Goal: Information Seeking & Learning: Learn about a topic

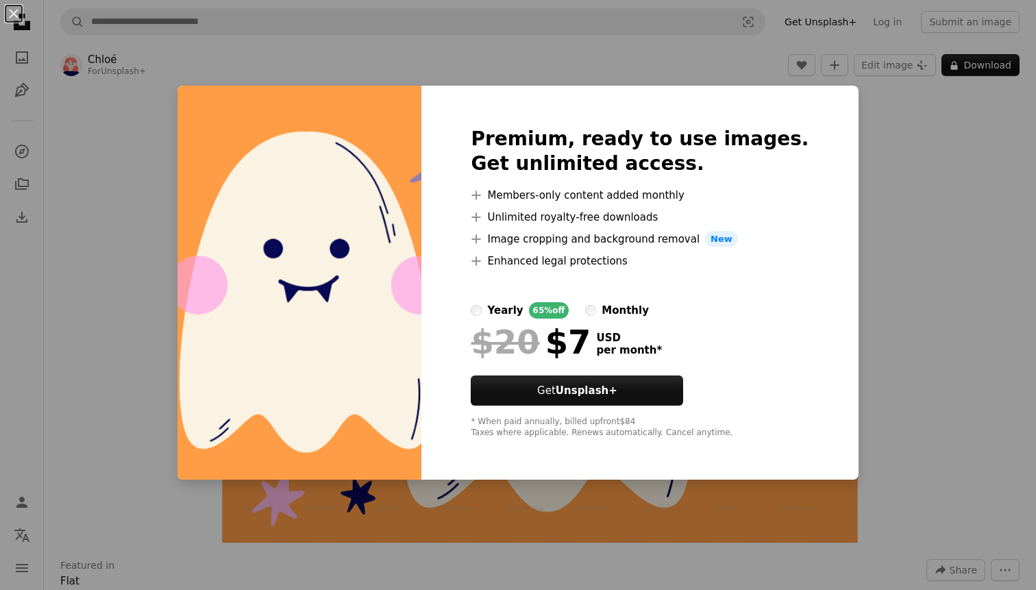
click at [908, 227] on div "An X shape Premium, ready to use images. Get unlimited access. A plus sign Memb…" at bounding box center [518, 295] width 1036 height 590
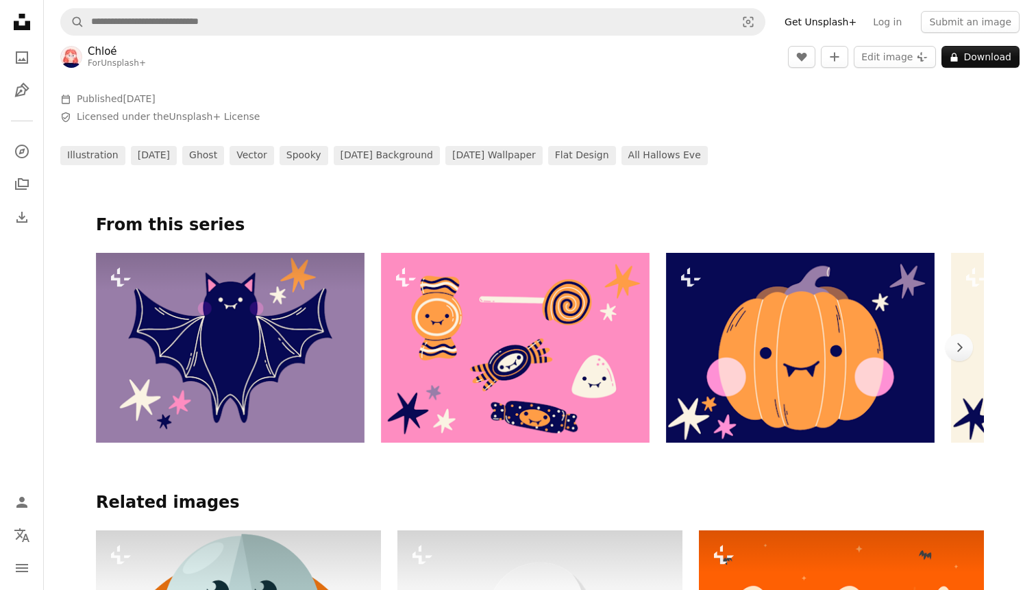
click at [260, 343] on img at bounding box center [230, 348] width 269 height 190
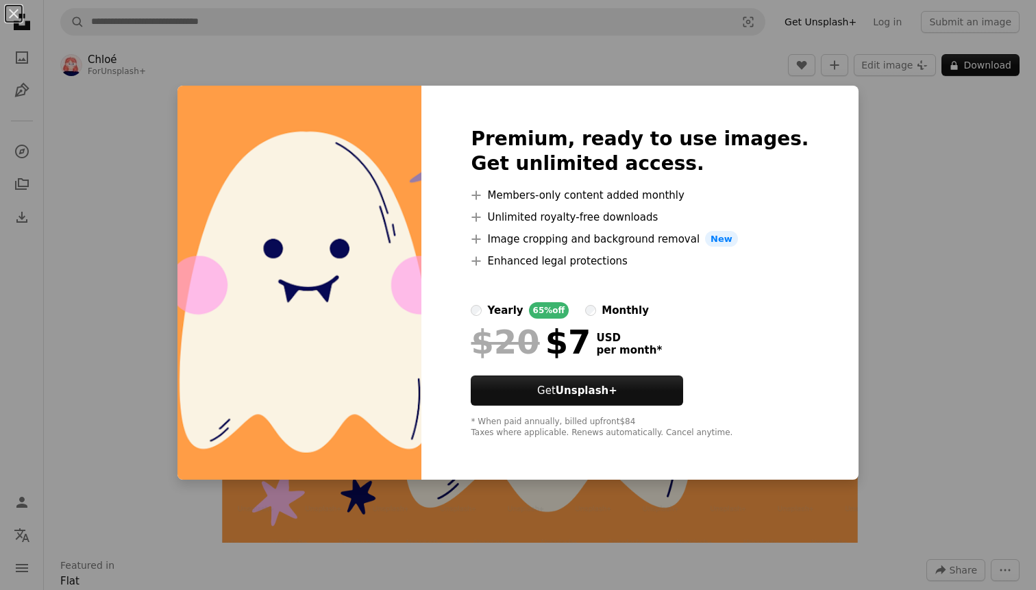
click at [641, 311] on div "monthly" at bounding box center [624, 310] width 47 height 16
click at [523, 315] on div "yearly" at bounding box center [505, 310] width 36 height 16
click at [659, 296] on div at bounding box center [640, 285] width 338 height 33
click at [649, 313] on div "monthly" at bounding box center [624, 310] width 47 height 16
click at [673, 408] on div at bounding box center [640, 411] width 338 height 11
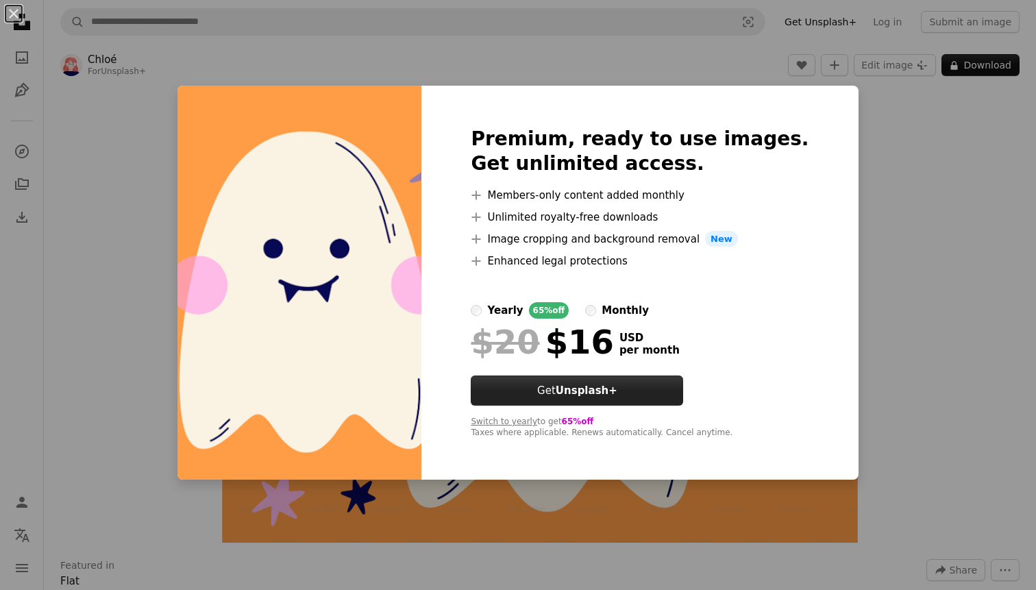
click at [673, 400] on button "Get Unsplash+" at bounding box center [577, 390] width 212 height 30
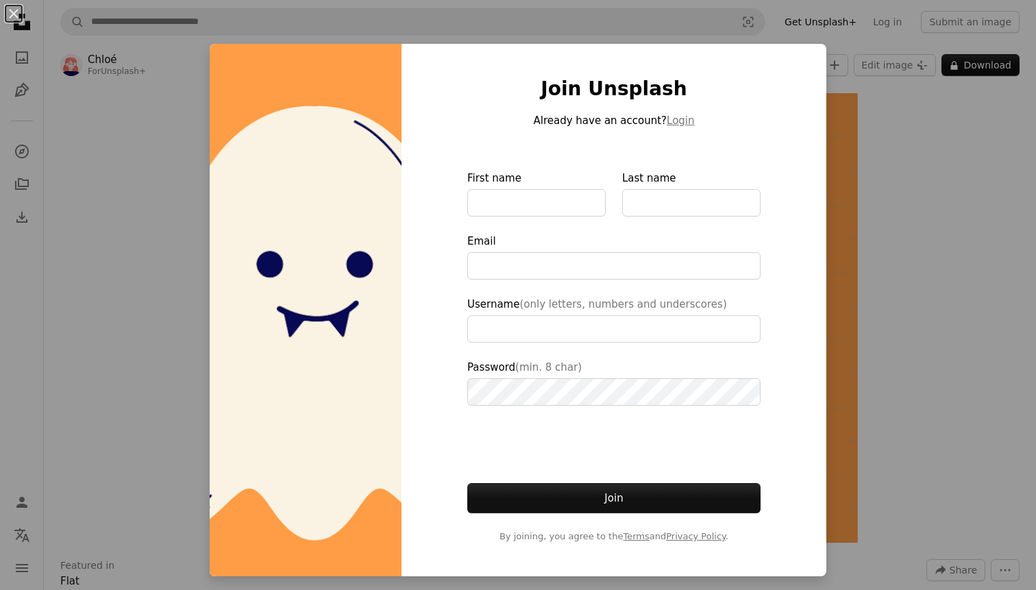
click at [833, 437] on div "An X shape Join Unsplash Already have an account? Login First name Last name Em…" at bounding box center [518, 295] width 1036 height 590
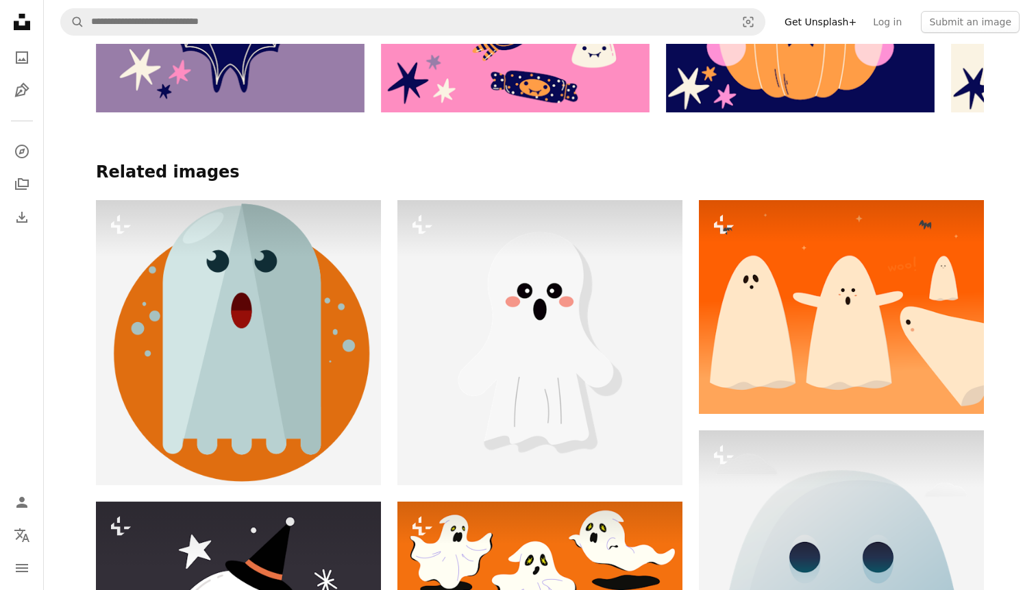
scroll to position [906, 0]
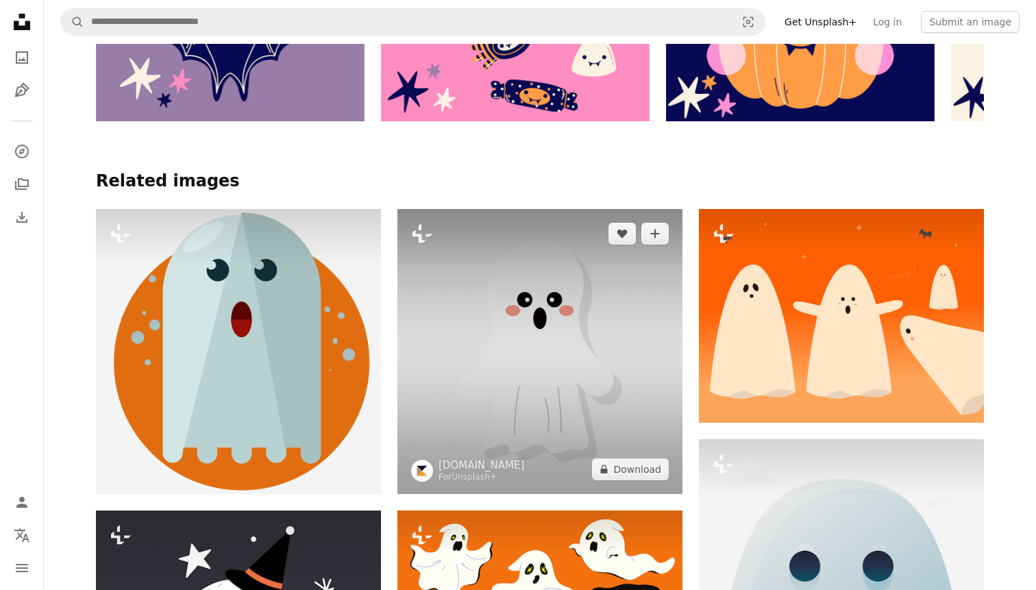
click at [635, 310] on img at bounding box center [539, 351] width 285 height 285
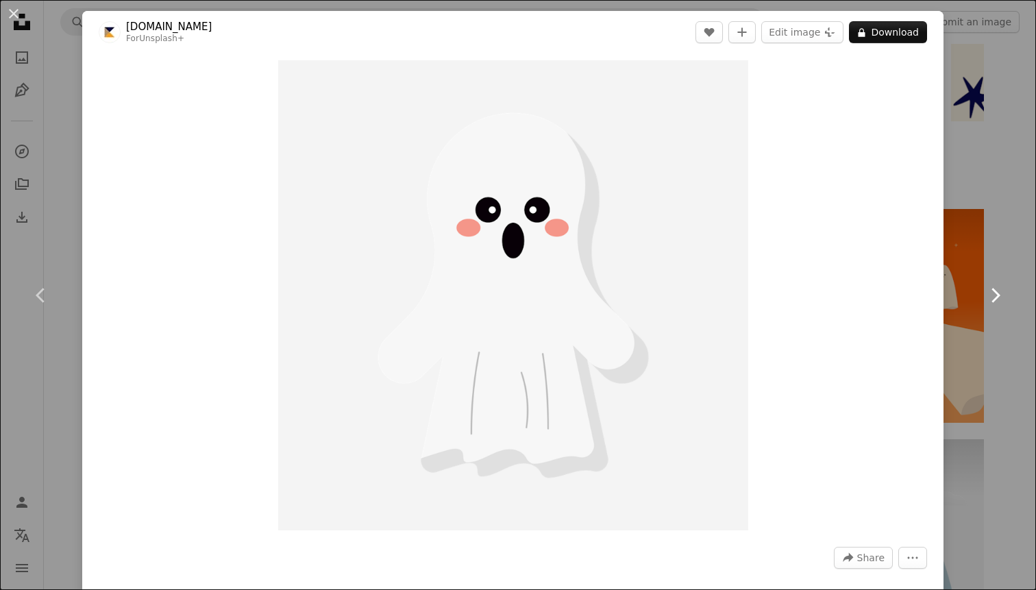
click at [985, 240] on link "Chevron right" at bounding box center [995, 295] width 82 height 132
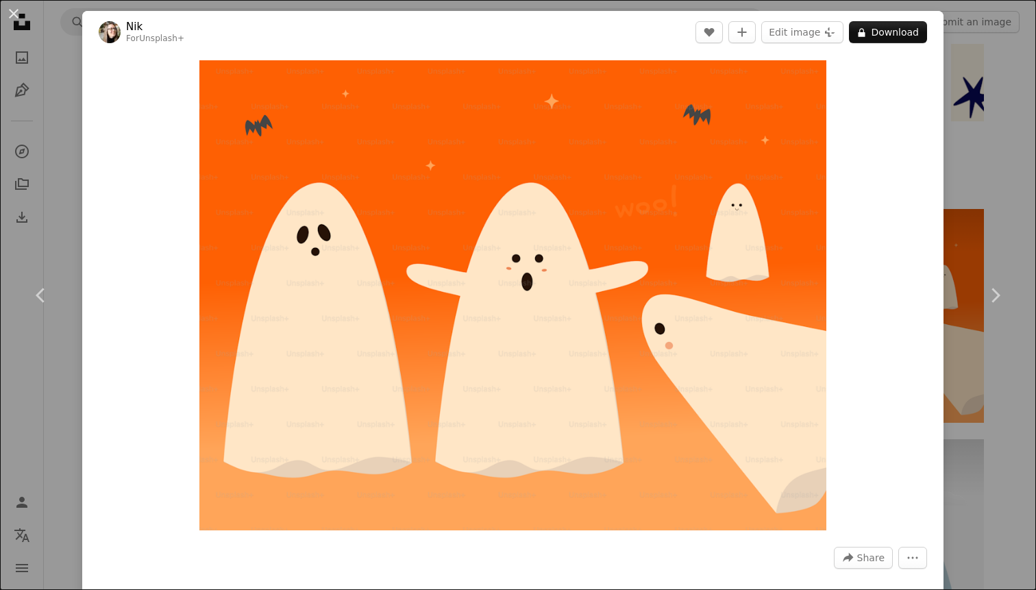
click at [1016, 142] on div "An X shape Chevron left Chevron right Nik For Unsplash+ A heart A plus sign Edi…" at bounding box center [518, 295] width 1036 height 590
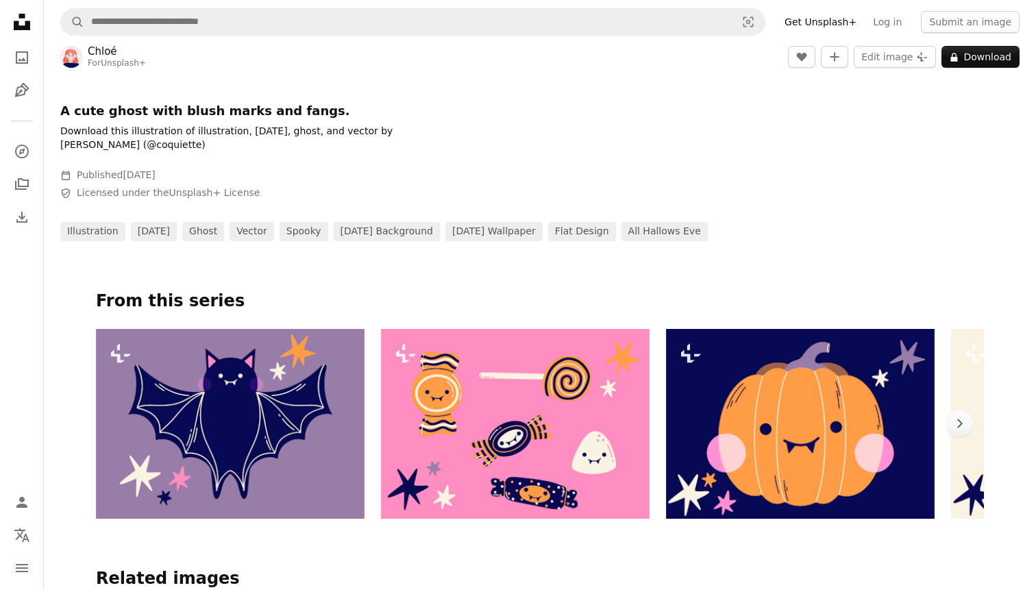
scroll to position [515, 0]
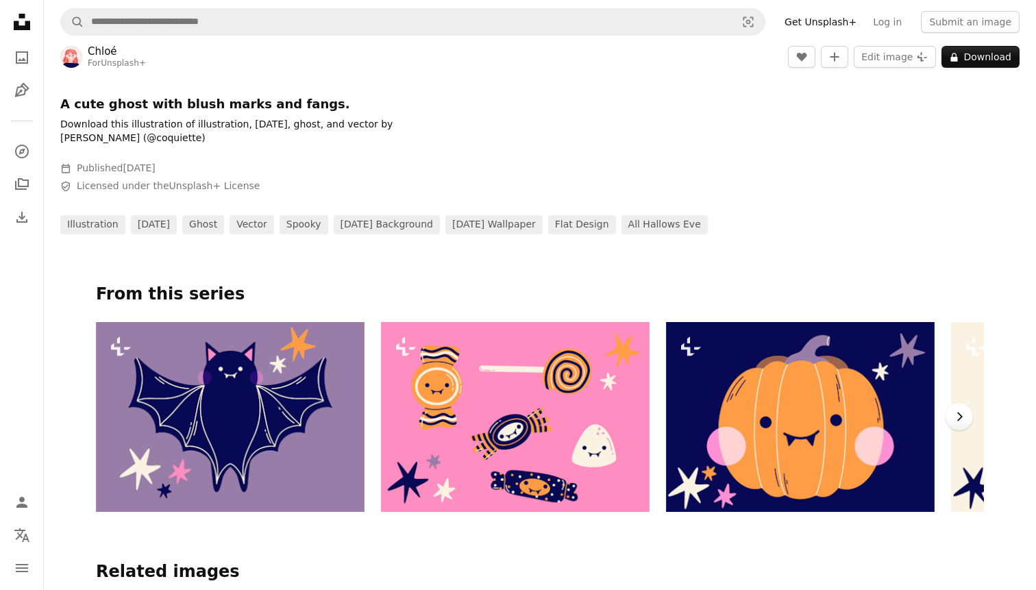
click at [952, 403] on button "Chevron right" at bounding box center [958, 416] width 27 height 27
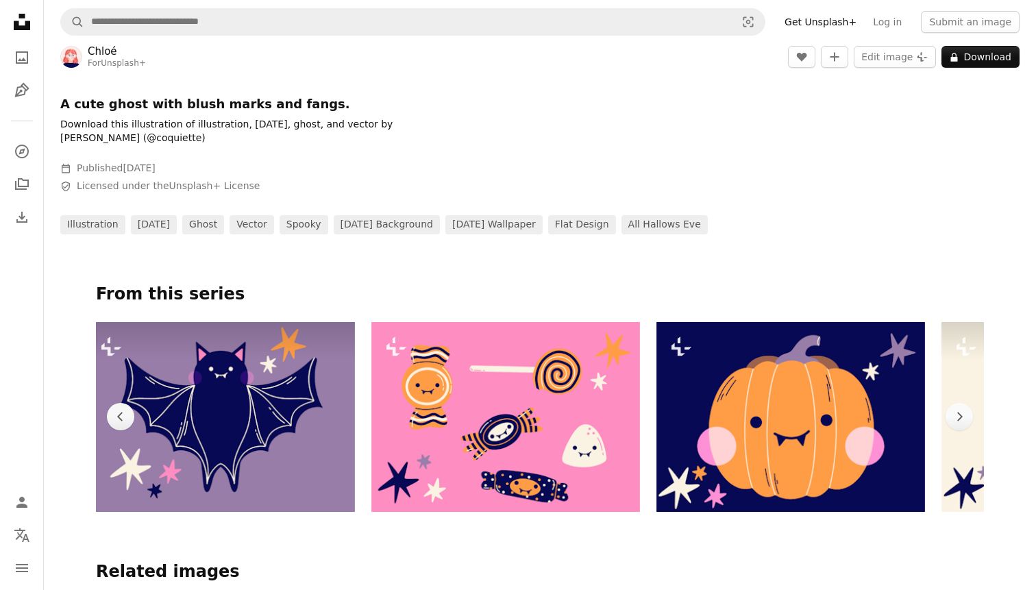
scroll to position [0, 1]
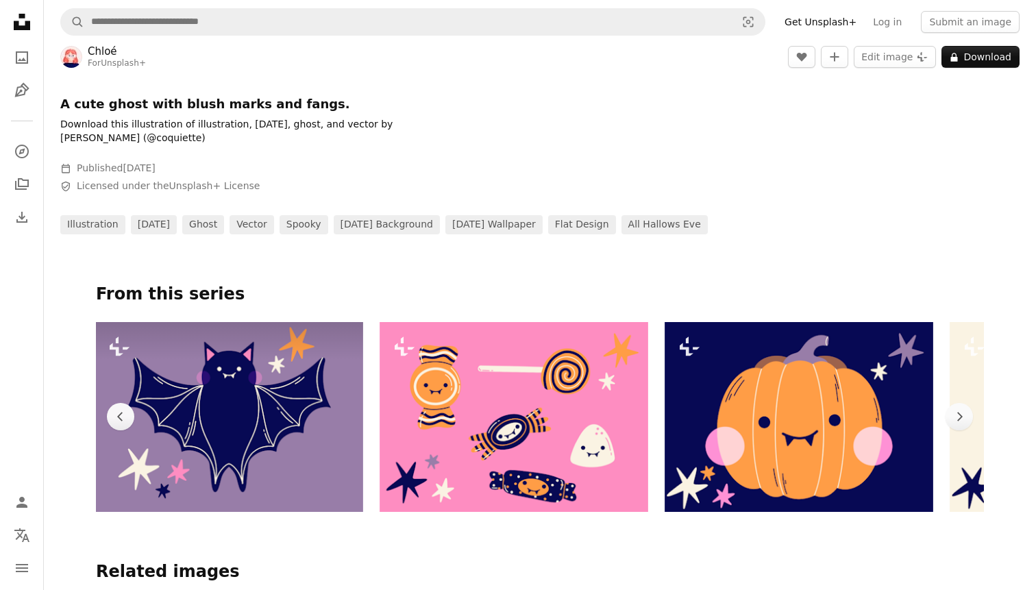
click at [221, 423] on img at bounding box center [229, 417] width 269 height 190
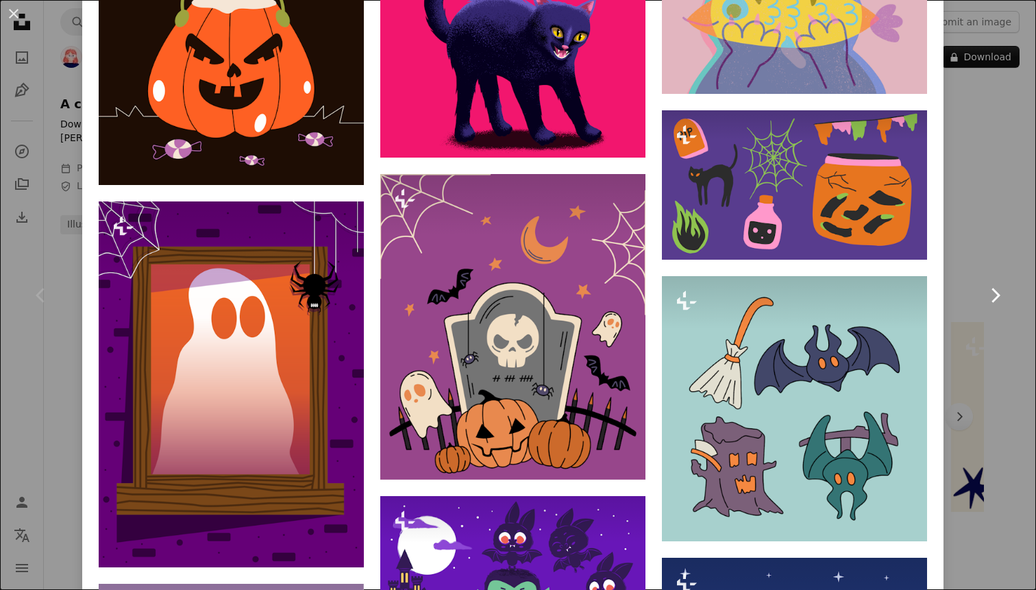
scroll to position [4479, 0]
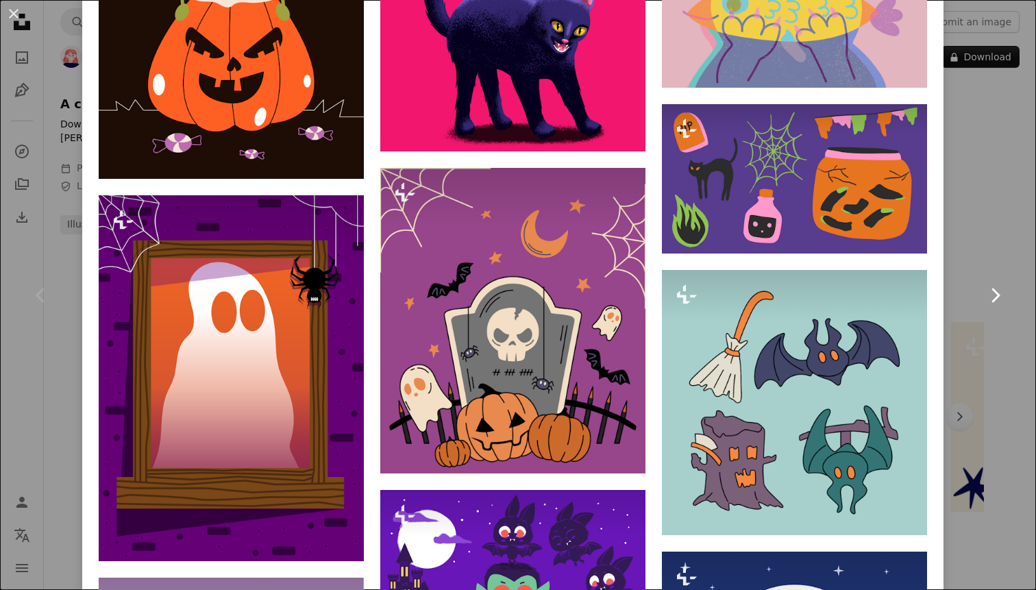
click at [1009, 248] on link "Chevron right" at bounding box center [995, 295] width 82 height 132
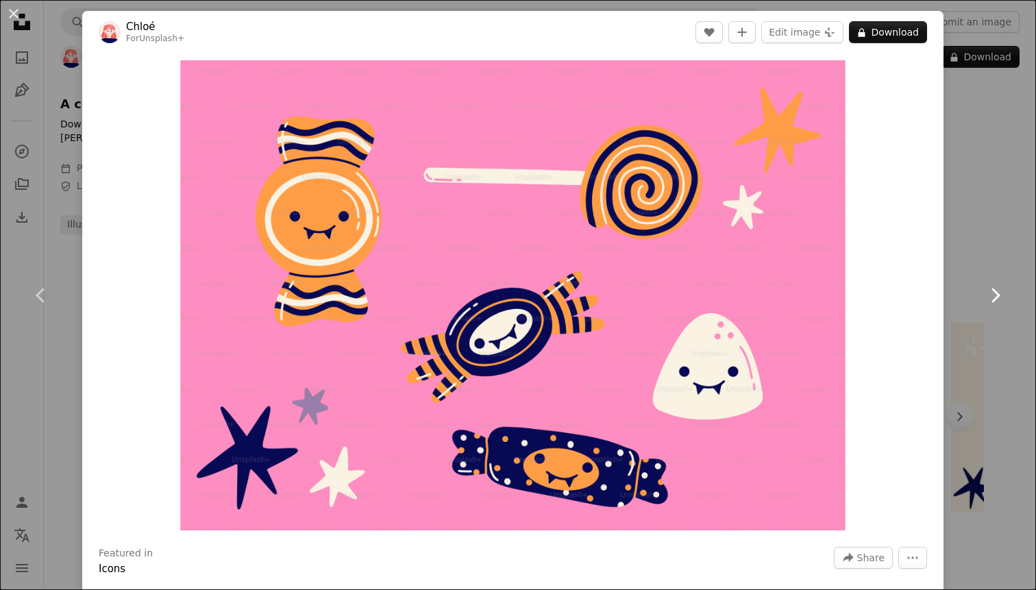
click at [972, 285] on link "Chevron right" at bounding box center [995, 295] width 82 height 132
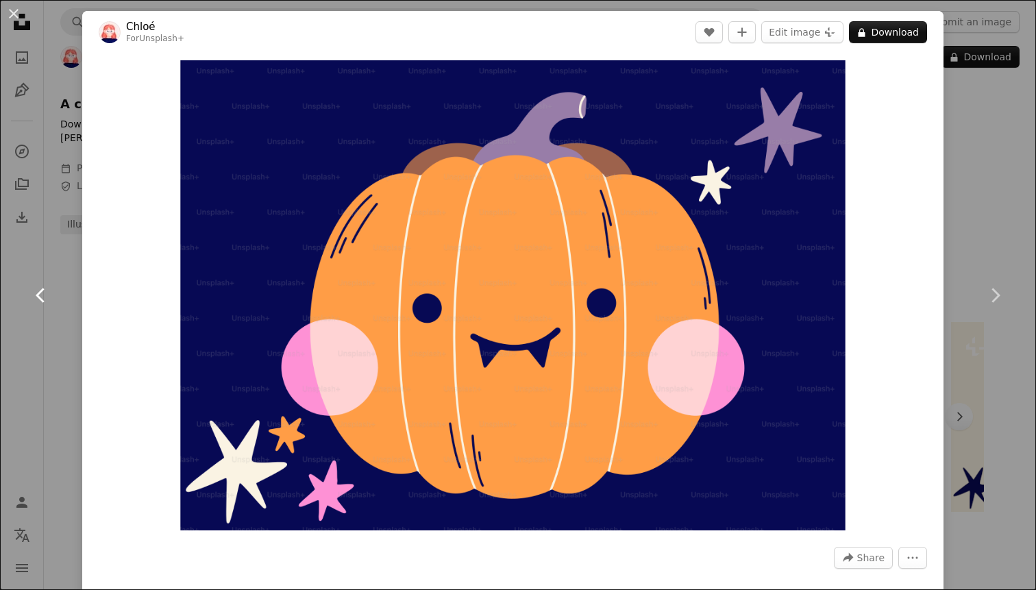
click at [45, 299] on icon "Chevron left" at bounding box center [41, 295] width 22 height 22
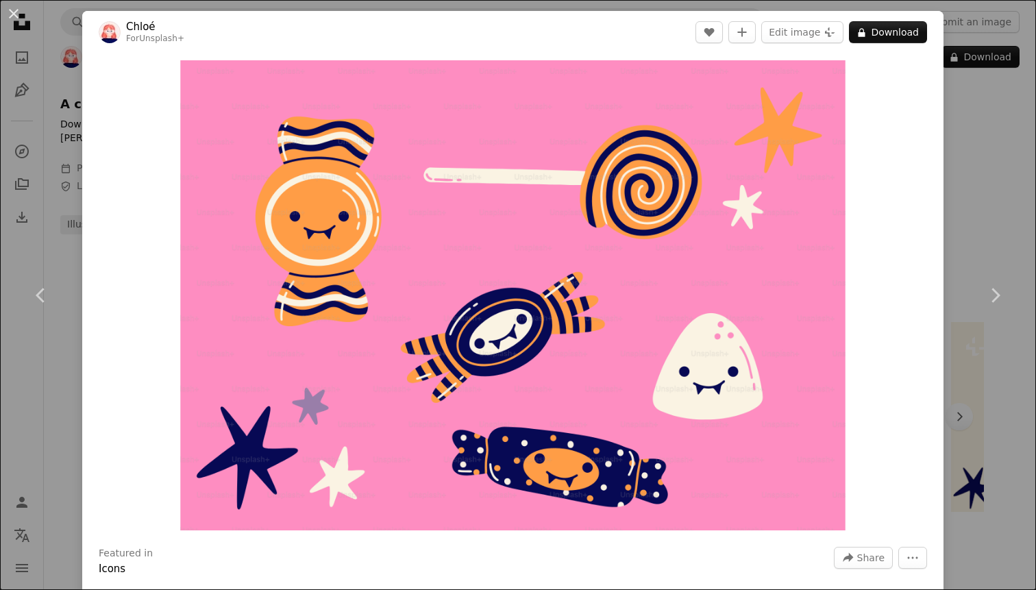
click at [63, 113] on div "An X shape Chevron left Chevron right Chloé For Unsplash+ A heart A plus sign E…" at bounding box center [518, 295] width 1036 height 590
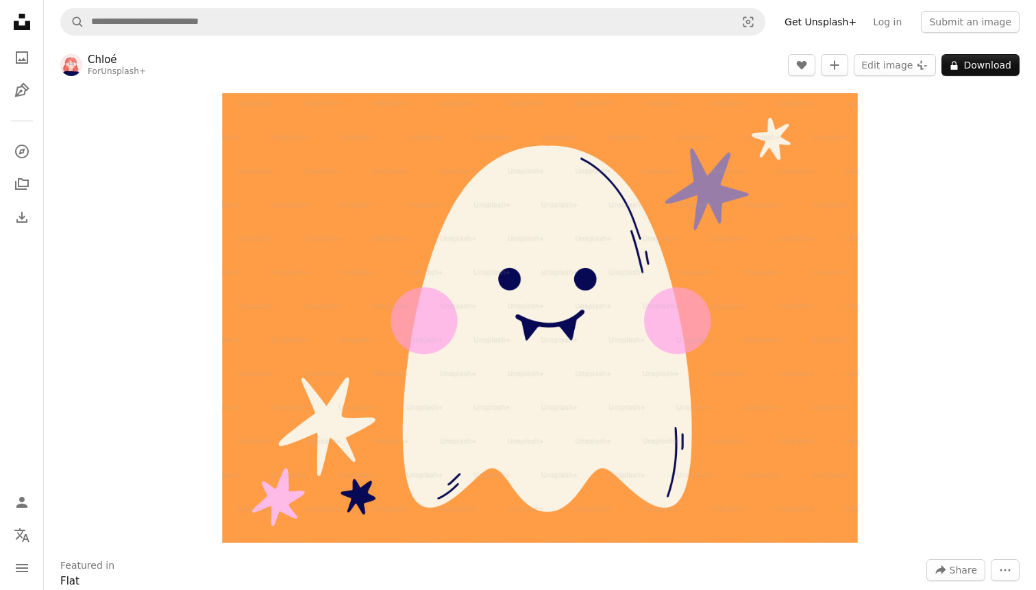
click at [113, 55] on link "Chloé" at bounding box center [117, 60] width 58 height 14
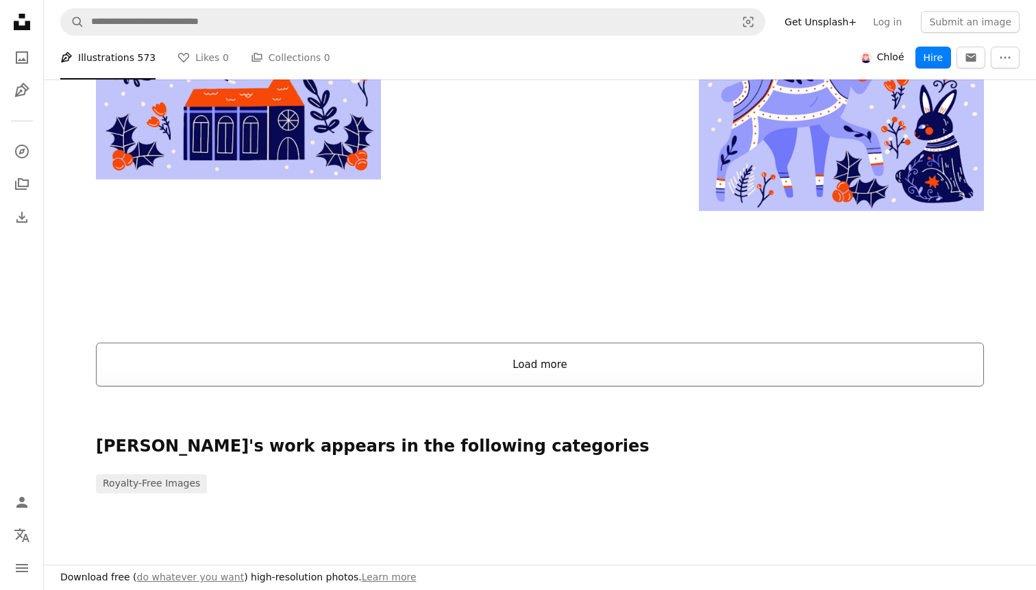
click at [467, 343] on button "Load more" at bounding box center [540, 365] width 888 height 44
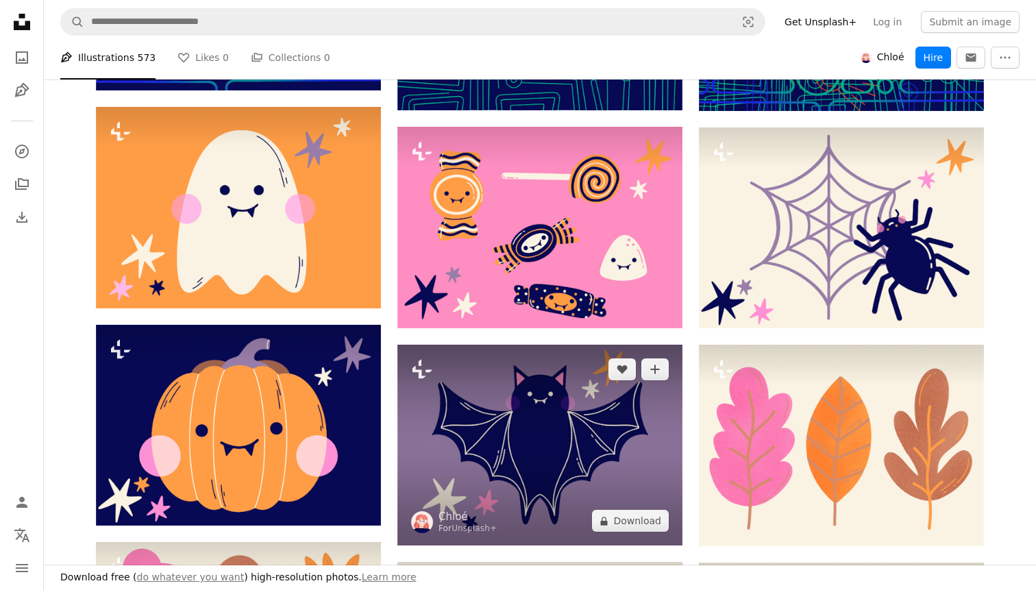
scroll to position [5002, 0]
